Goal: Navigation & Orientation: Find specific page/section

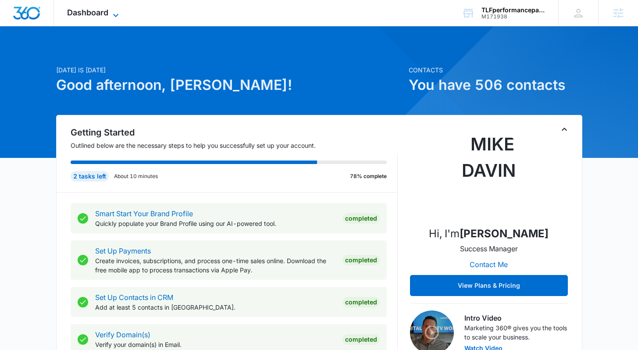
click at [106, 9] on span "Dashboard" at bounding box center [87, 12] width 41 height 9
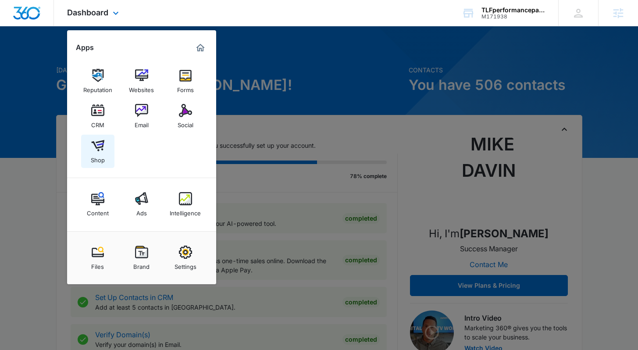
click at [96, 152] on div "Shop" at bounding box center [98, 157] width 14 height 11
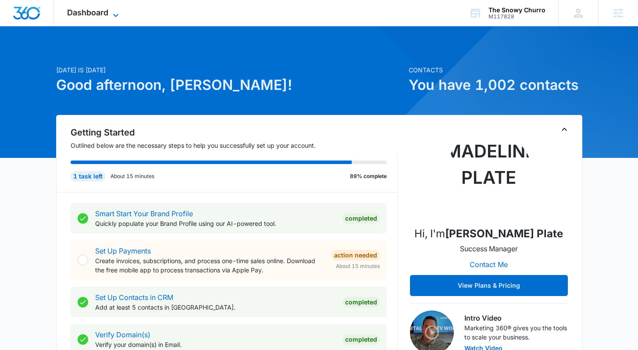
click at [113, 18] on icon at bounding box center [115, 15] width 11 height 11
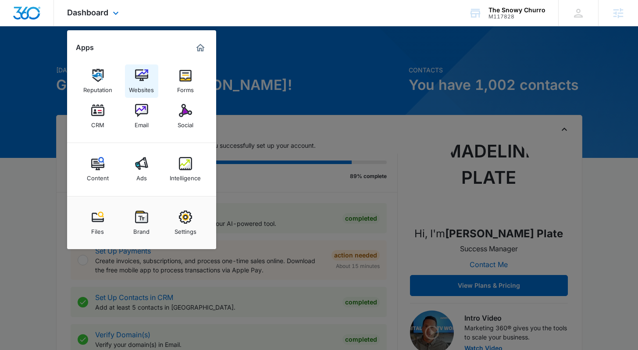
click at [142, 77] on img at bounding box center [141, 75] width 13 height 13
